Goal: Information Seeking & Learning: Learn about a topic

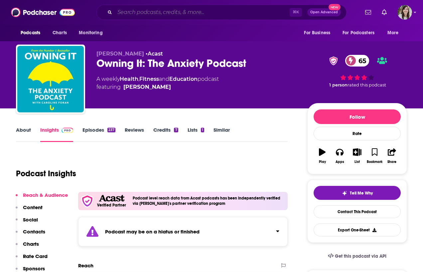
click at [189, 13] on input "Search podcasts, credits, & more..." at bounding box center [202, 12] width 175 height 11
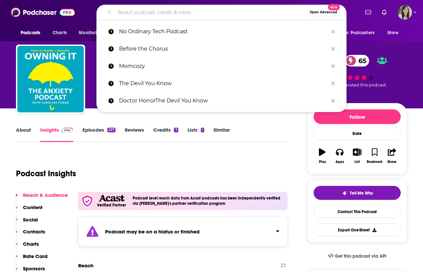
type input "a"
click at [161, 12] on input "Search podcasts, credits, & more..." at bounding box center [211, 12] width 192 height 11
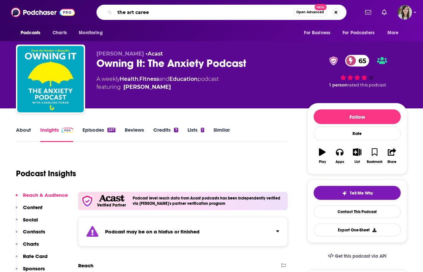
type input "the art career"
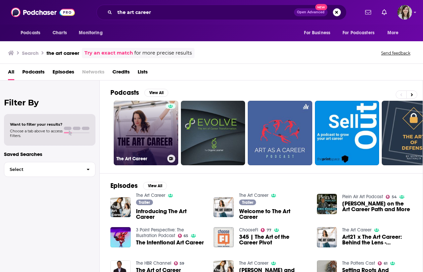
click at [153, 142] on link "The Art Career" at bounding box center [146, 133] width 65 height 65
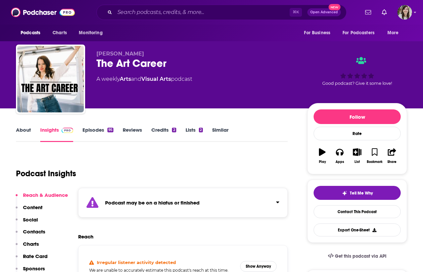
click at [273, 203] on button "Click to expand status details" at bounding box center [275, 200] width 9 height 9
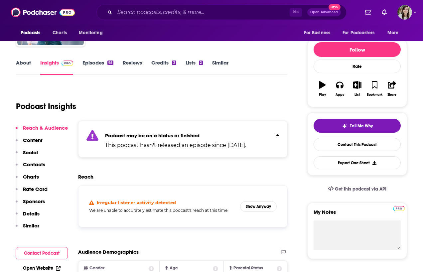
scroll to position [73, 0]
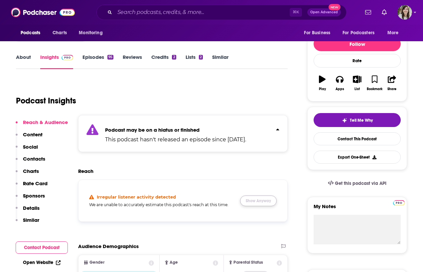
click at [271, 206] on button "Show Anyway" at bounding box center [258, 201] width 37 height 11
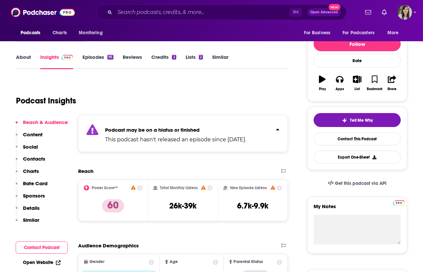
click at [101, 65] on link "Episodes 95" at bounding box center [98, 61] width 31 height 15
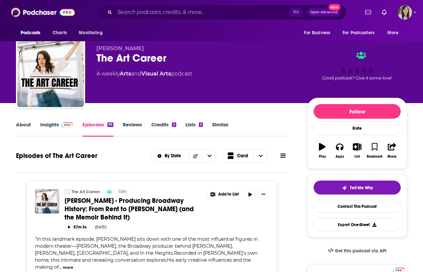
scroll to position [6, 0]
